Goal: Learn about a topic

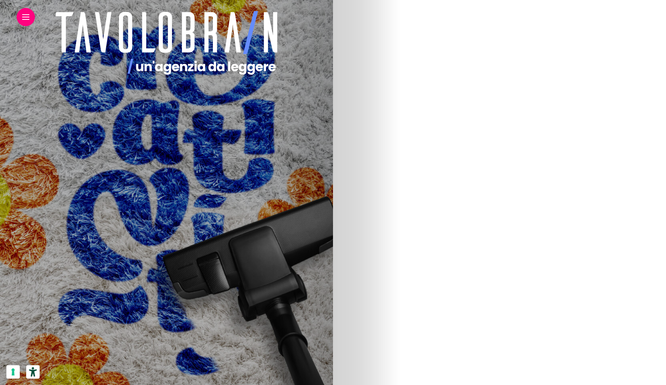
scroll to position [221, 0]
click at [228, 219] on img at bounding box center [87, 209] width 282 height 476
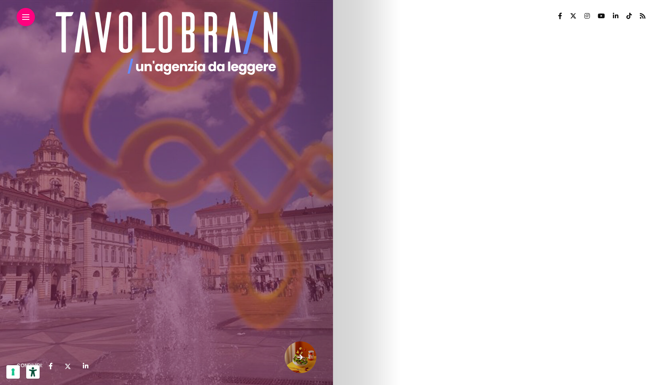
drag, startPoint x: 352, startPoint y: 69, endPoint x: 475, endPoint y: 252, distance: 220.7
copy article "Progetto Rover, o di come evolve copiaincolla sul campo copiaincolla [DATE] Qui…"
